Goal: Check status

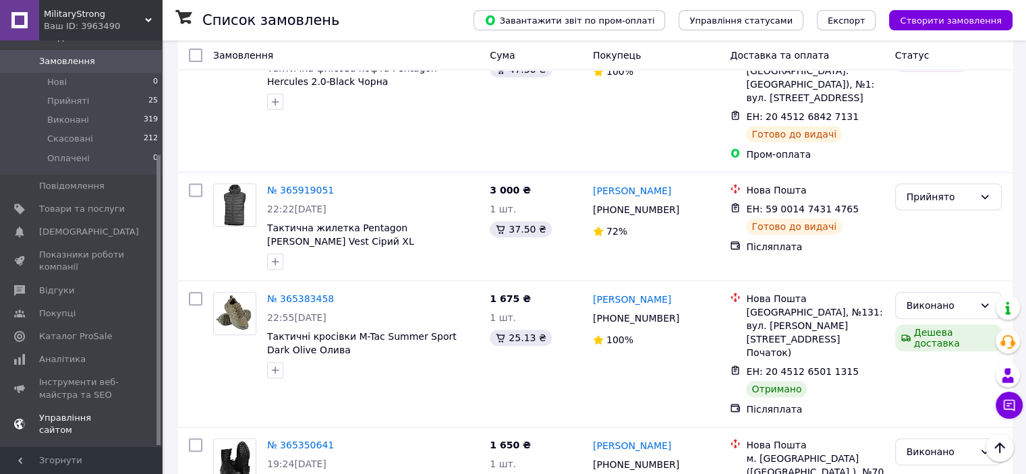
scroll to position [161, 0]
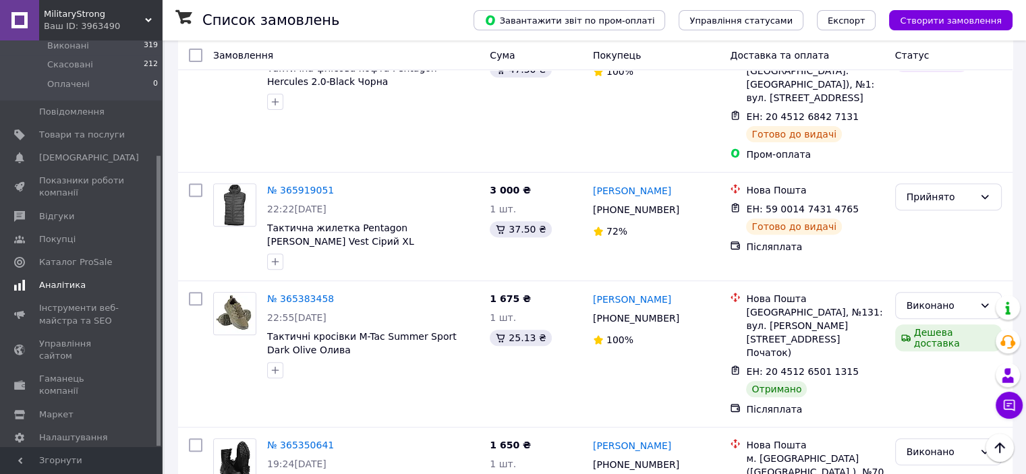
click at [63, 281] on link "Аналітика" at bounding box center [83, 285] width 166 height 23
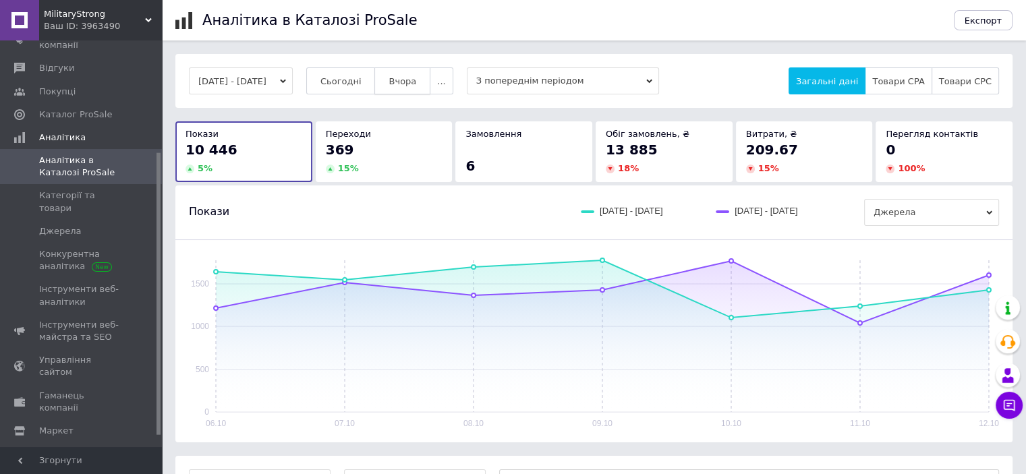
drag, startPoint x: 360, startPoint y: 69, endPoint x: 409, endPoint y: 80, distance: 49.6
click at [361, 69] on button "Сьогодні" at bounding box center [340, 80] width 69 height 27
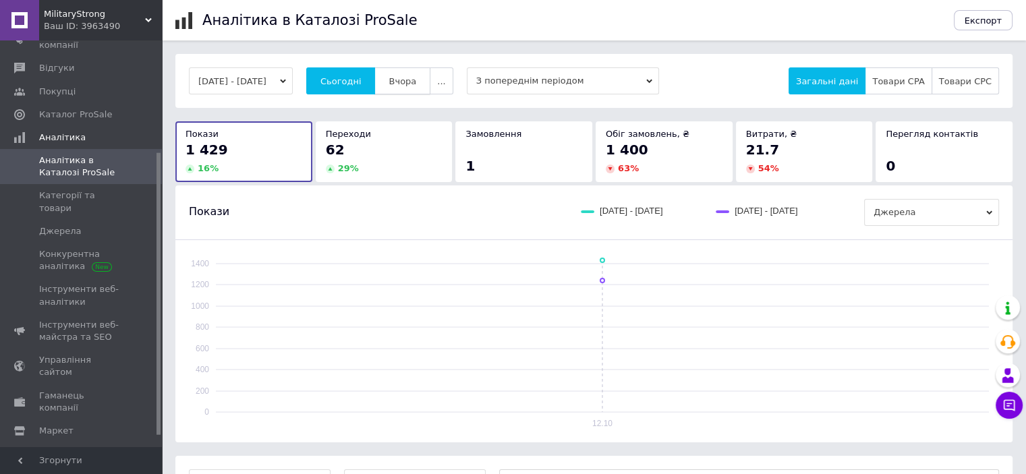
click at [412, 84] on span "Вчора" at bounding box center [402, 81] width 28 height 10
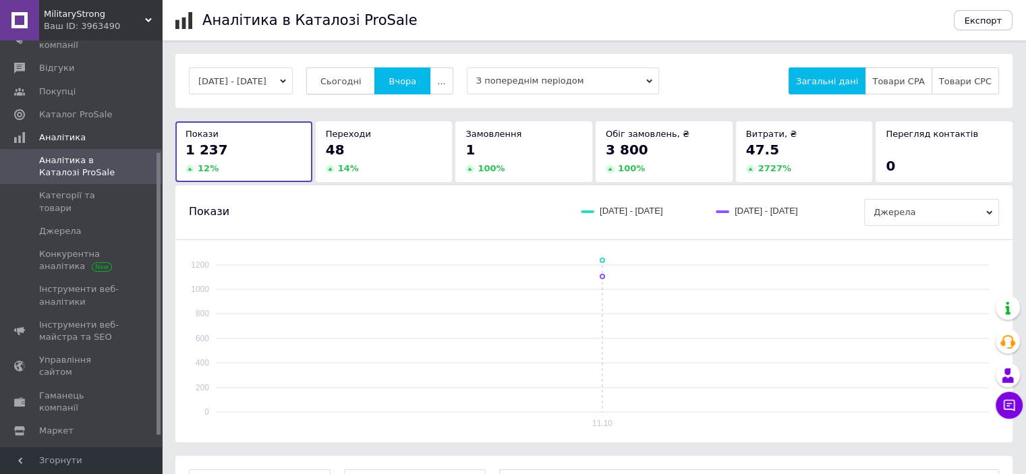
click at [357, 84] on span "Сьогодні" at bounding box center [340, 81] width 41 height 10
